Goal: Task Accomplishment & Management: Use online tool/utility

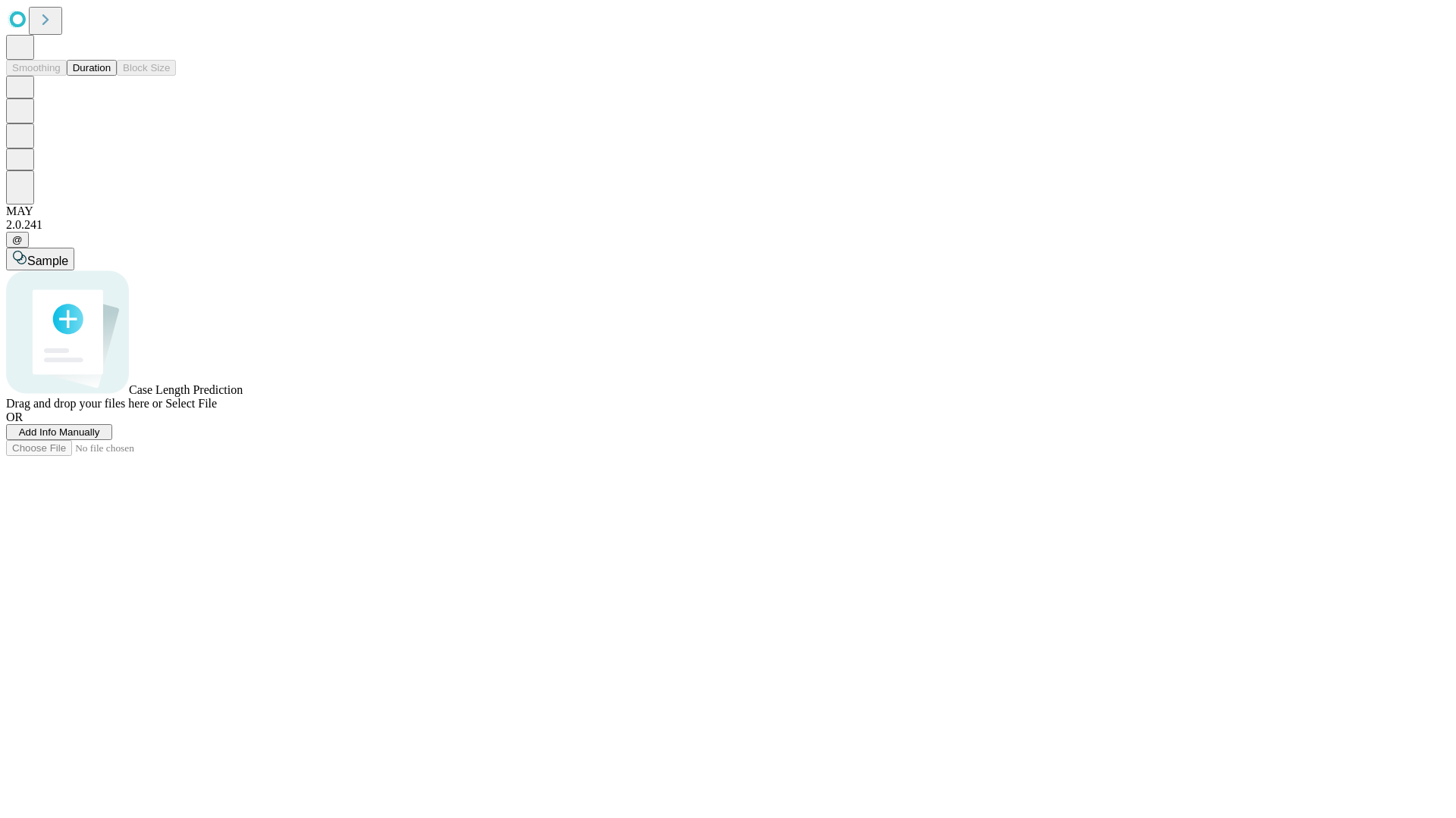
click at [111, 76] on button "Duration" at bounding box center [91, 68] width 50 height 16
click at [100, 438] on span "Add Info Manually" at bounding box center [59, 432] width 81 height 11
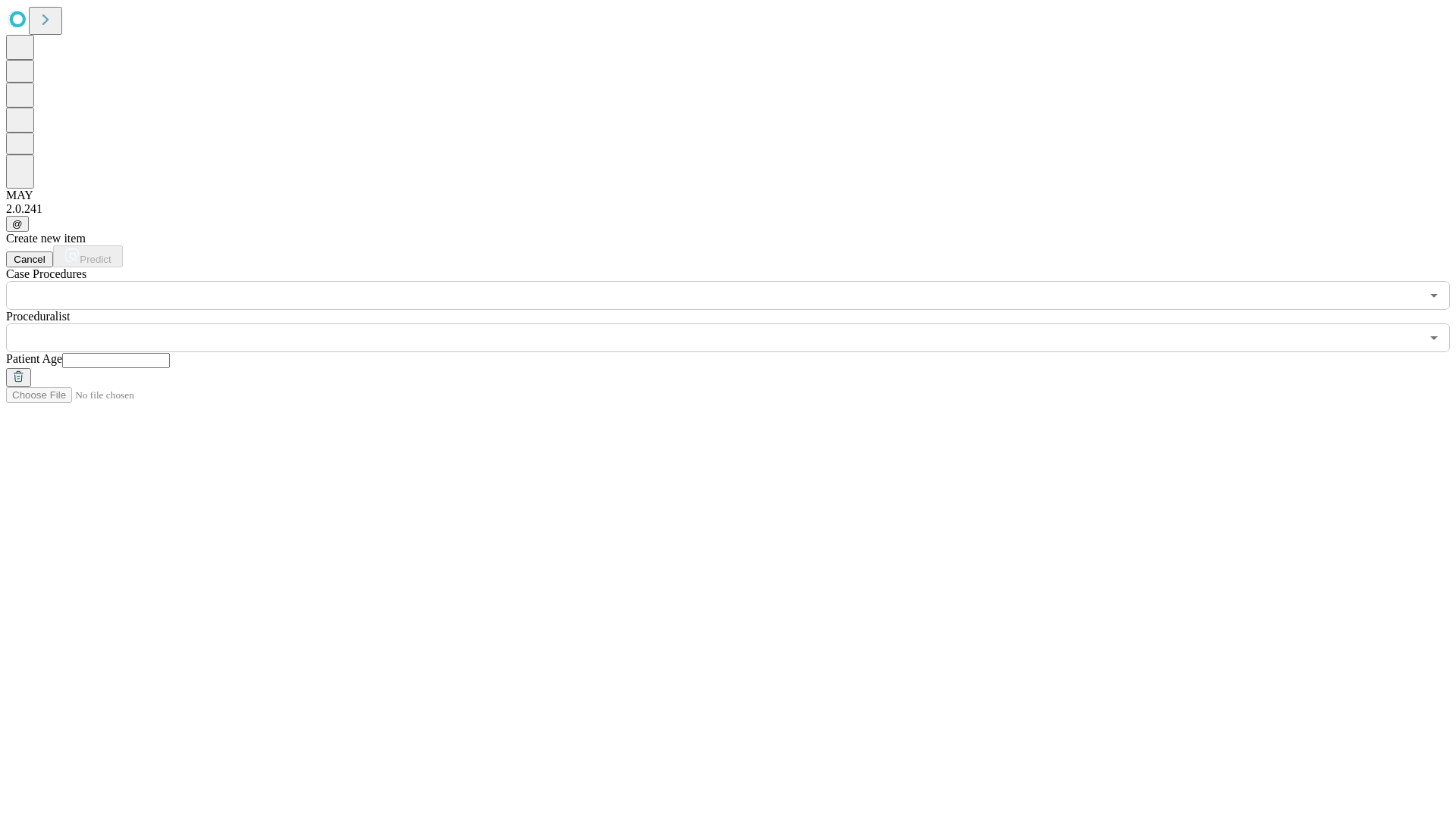
click at [170, 353] on input "text" at bounding box center [116, 361] width 108 height 16
type input "**"
click at [738, 323] on input "text" at bounding box center [713, 338] width 1414 height 29
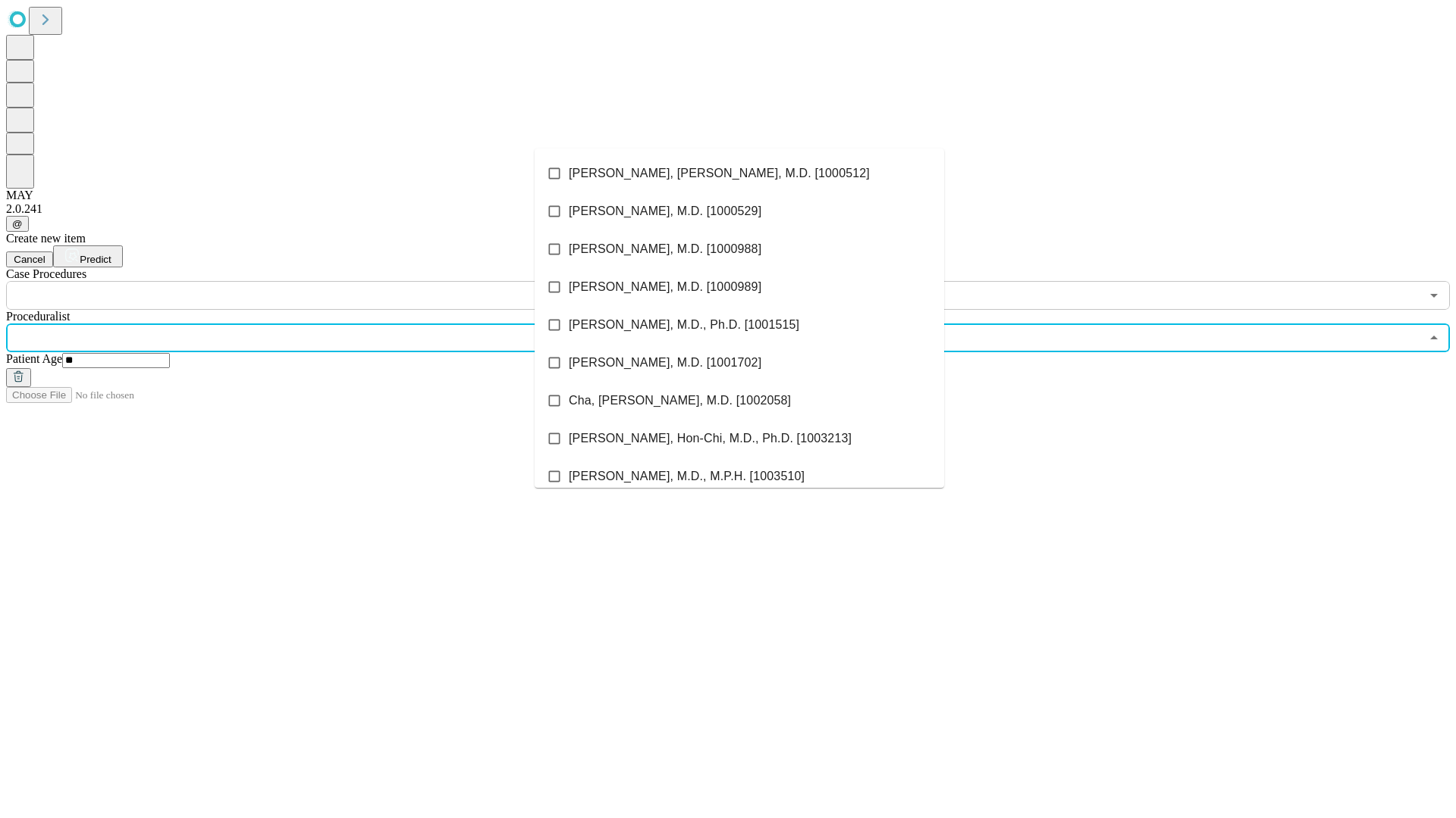
click at [739, 173] on li "[PERSON_NAME], [PERSON_NAME], M.D. [1000512]" at bounding box center [739, 173] width 409 height 38
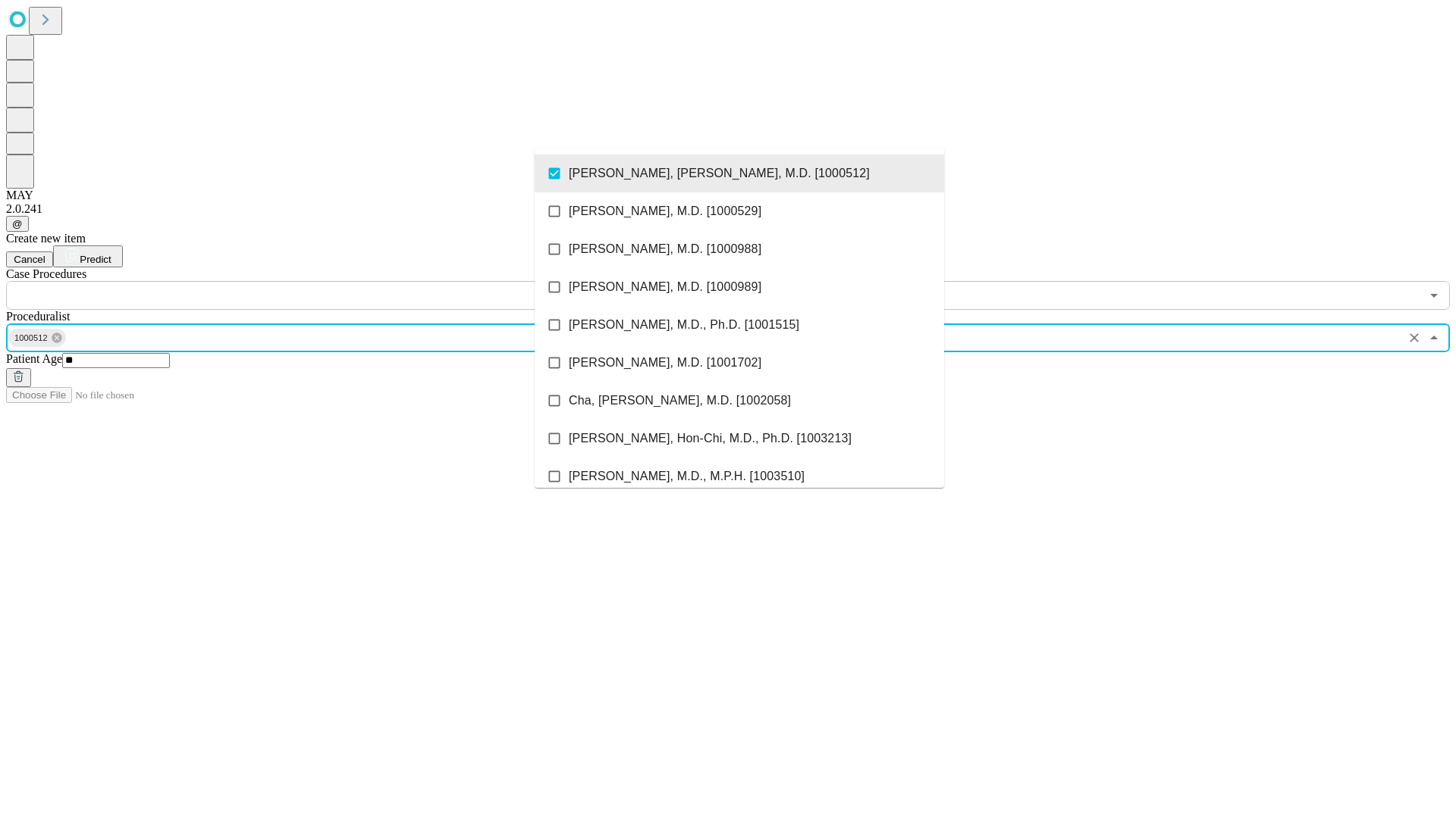
click at [319, 281] on input "text" at bounding box center [713, 296] width 1414 height 29
